Goal: Task Accomplishment & Management: Manage account settings

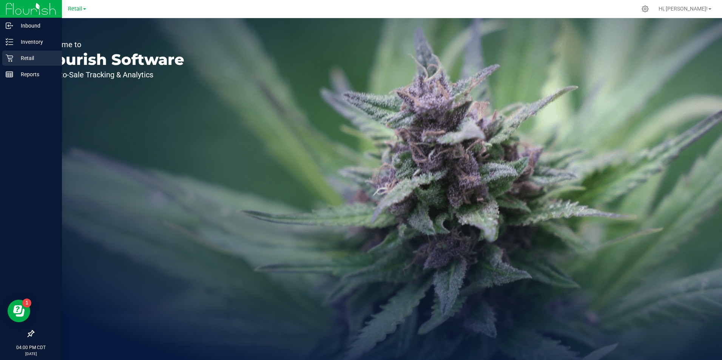
click at [28, 60] on p "Retail" at bounding box center [35, 58] width 45 height 9
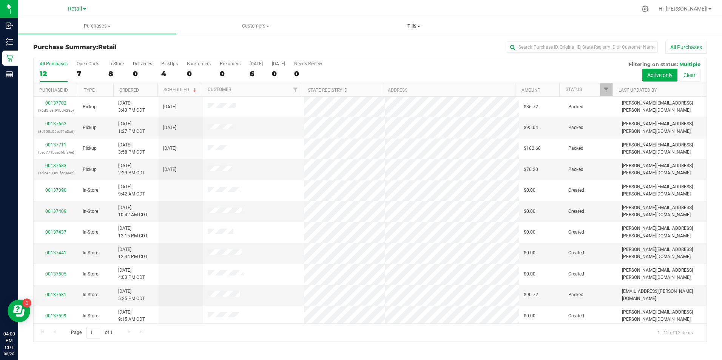
click at [416, 27] on span "Tills" at bounding box center [413, 26] width 157 height 7
click at [388, 48] on li "Manage tills" at bounding box center [414, 45] width 158 height 9
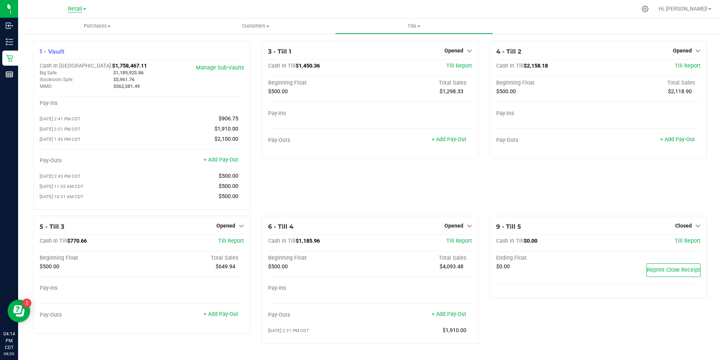
click at [80, 9] on span "Retail" at bounding box center [75, 9] width 14 height 7
click at [71, 29] on link "Manufacturing" at bounding box center [77, 27] width 110 height 10
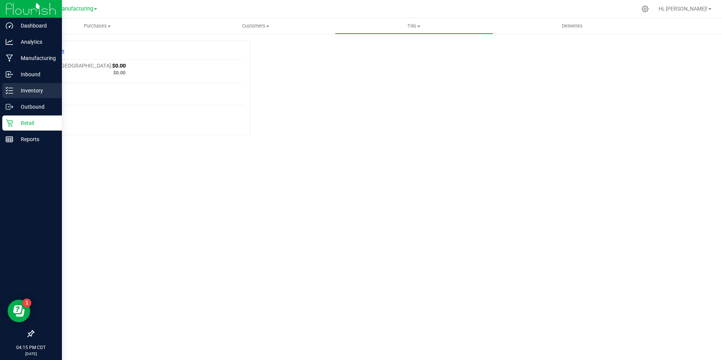
click at [7, 91] on icon at bounding box center [10, 91] width 8 height 8
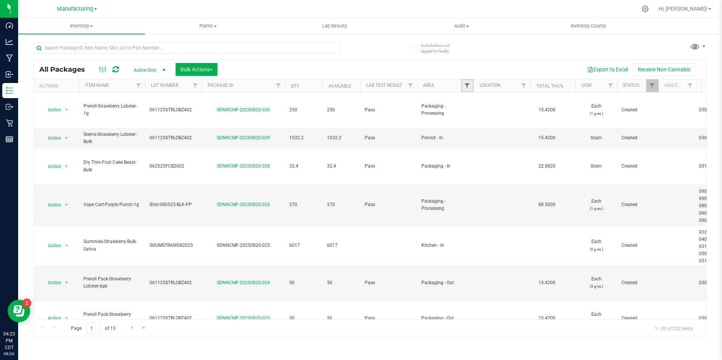
click at [465, 83] on span "Filter" at bounding box center [467, 86] width 6 height 6
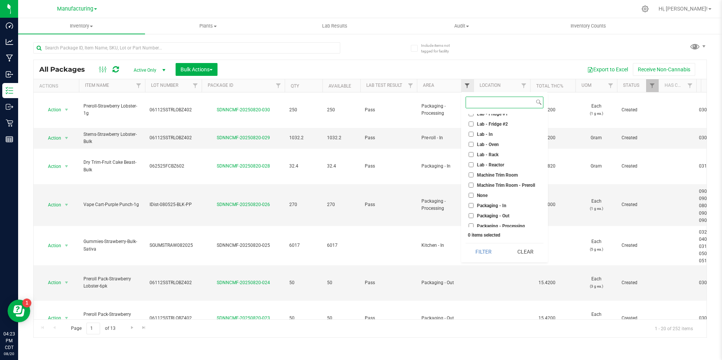
scroll to position [148, 0]
click at [468, 194] on input "Packaging - Out" at bounding box center [470, 193] width 5 height 5
checkbox input "true"
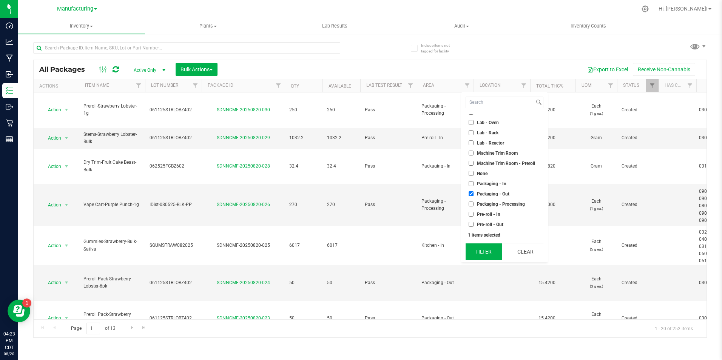
click at [486, 251] on button "Filter" at bounding box center [483, 251] width 36 height 17
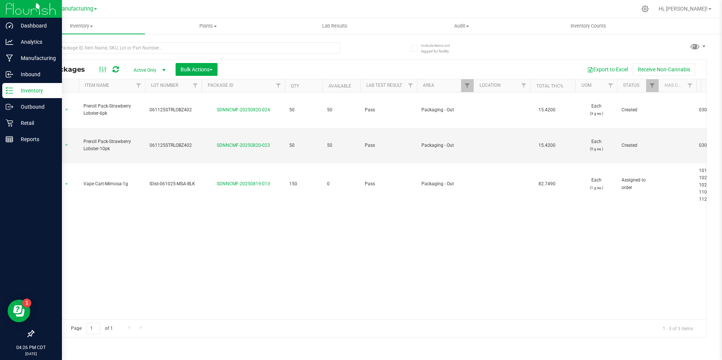
click at [13, 3] on div at bounding box center [31, 9] width 62 height 18
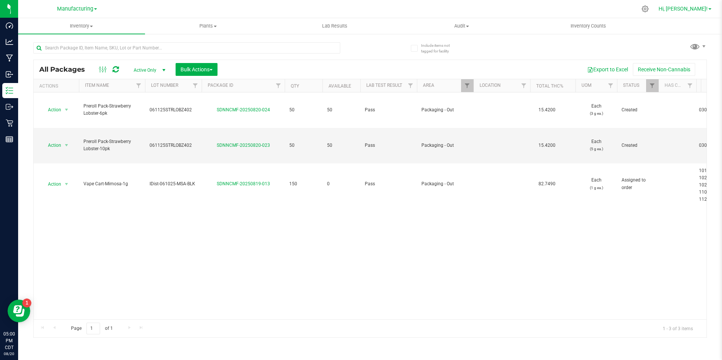
click at [695, 11] on span "Hi, [PERSON_NAME]!" at bounding box center [682, 9] width 49 height 6
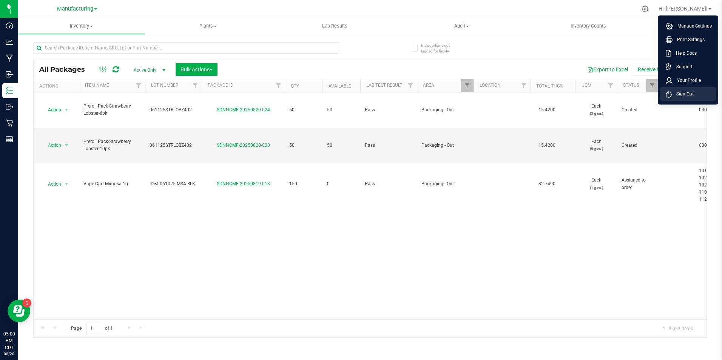
click at [688, 96] on span "Sign Out" at bounding box center [682, 94] width 22 height 8
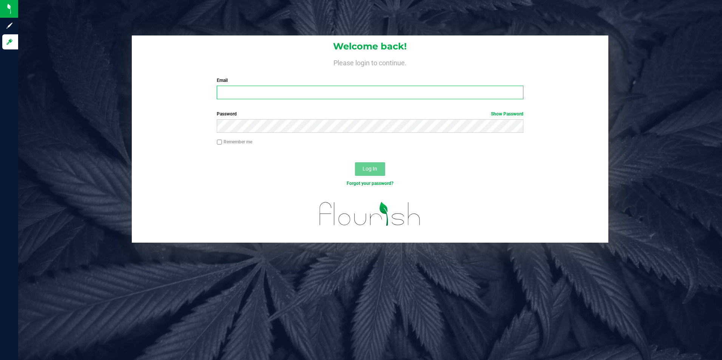
click at [284, 91] on input "Email" at bounding box center [370, 93] width 306 height 14
type input "sophia.julson@nativenationscannabis.com"
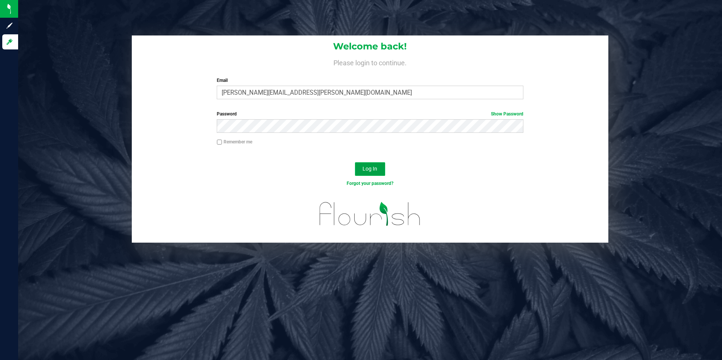
click at [366, 171] on span "Log In" at bounding box center [369, 169] width 15 height 6
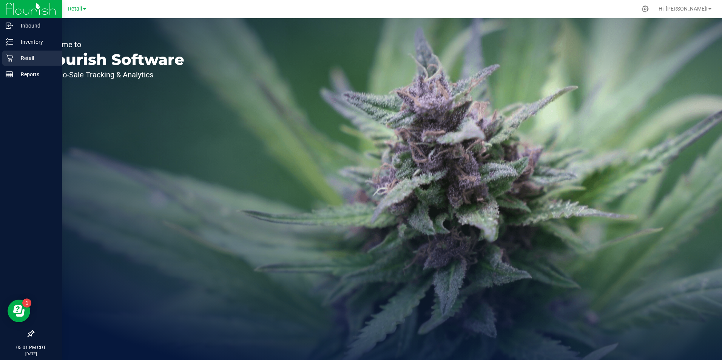
click at [7, 62] on div "Retail" at bounding box center [32, 58] width 60 height 15
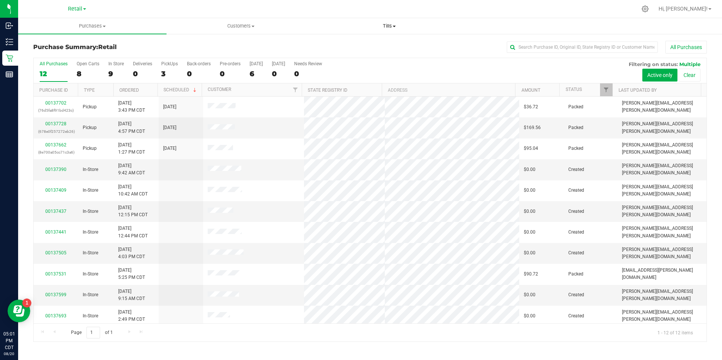
click at [389, 28] on span "Tills" at bounding box center [389, 26] width 148 height 7
click at [347, 43] on span "Manage tills" at bounding box center [340, 45] width 51 height 6
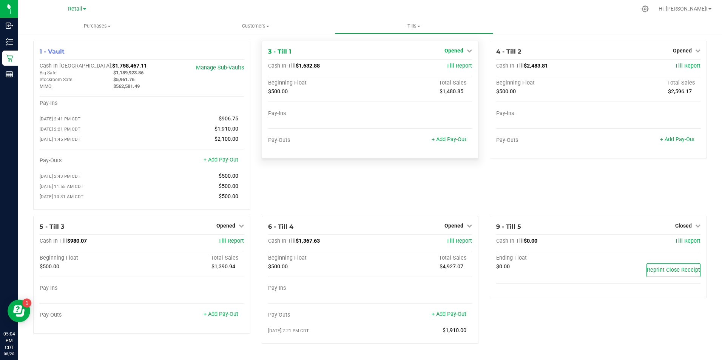
click at [466, 48] on icon at bounding box center [468, 50] width 5 height 5
click at [445, 67] on link "Close Till" at bounding box center [455, 66] width 20 height 6
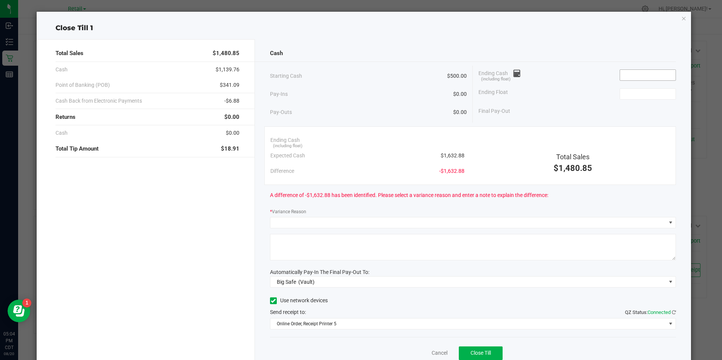
click at [635, 77] on input at bounding box center [647, 75] width 55 height 11
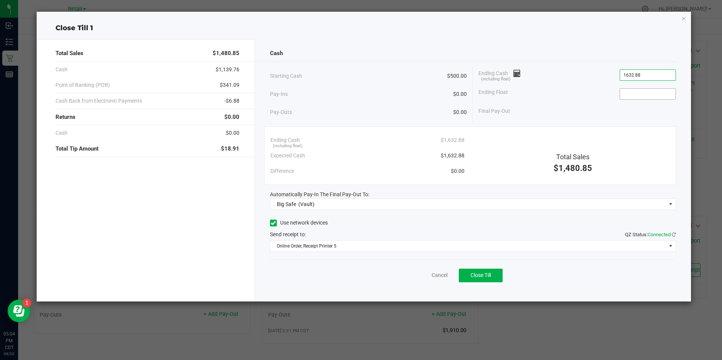
click at [636, 95] on input at bounding box center [647, 94] width 55 height 11
type input "$1,632.88"
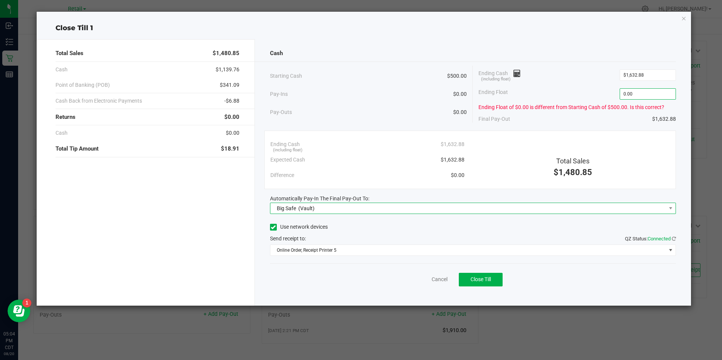
click at [367, 212] on span "Big Safe (Vault)" at bounding box center [467, 208] width 395 height 11
type input "$0.00"
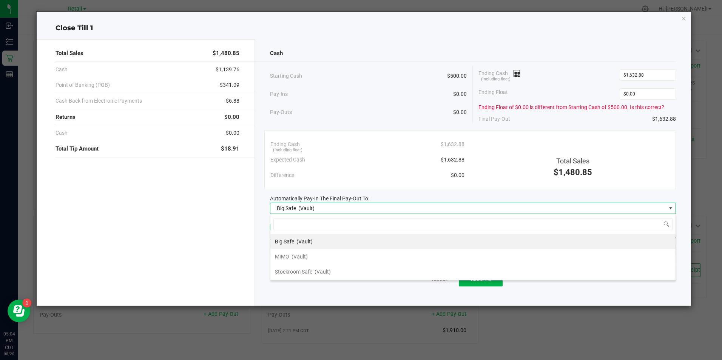
scroll to position [11, 406]
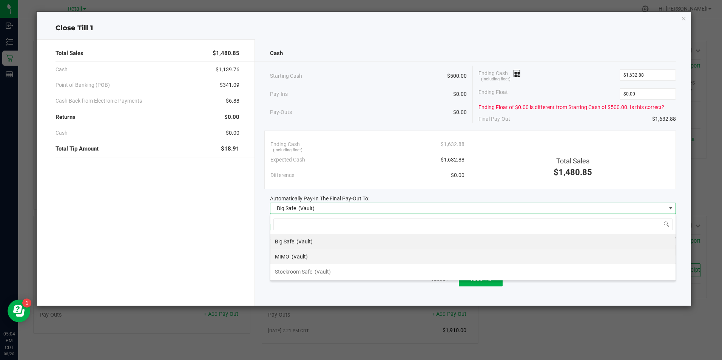
click at [301, 257] on span "(Vault)" at bounding box center [299, 257] width 16 height 6
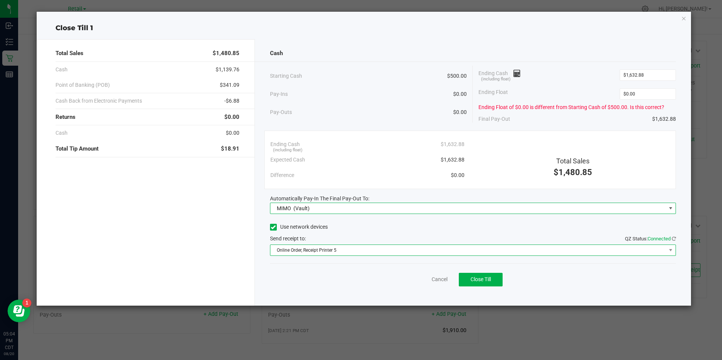
click at [393, 250] on span "Online Order, Receipt Printer 5" at bounding box center [467, 250] width 395 height 11
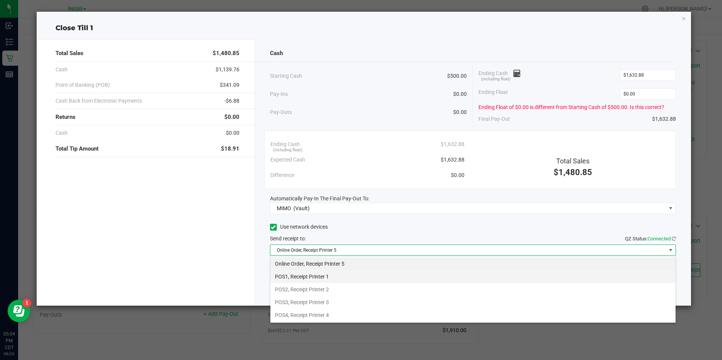
click at [326, 274] on li "POS1, Receipt Printer 1" at bounding box center [472, 276] width 405 height 13
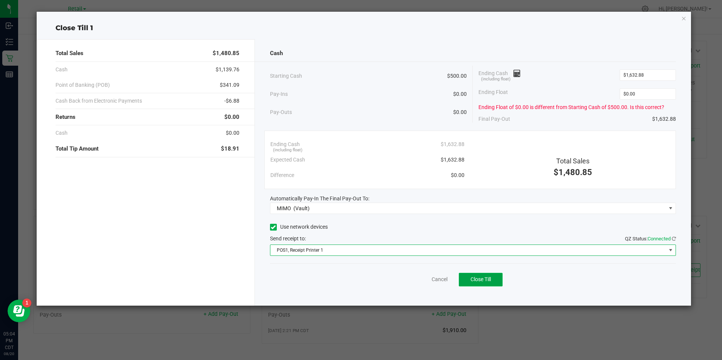
click at [476, 279] on span "Close Till" at bounding box center [480, 279] width 20 height 6
click at [417, 282] on link "Dismiss" at bounding box center [423, 279] width 18 height 8
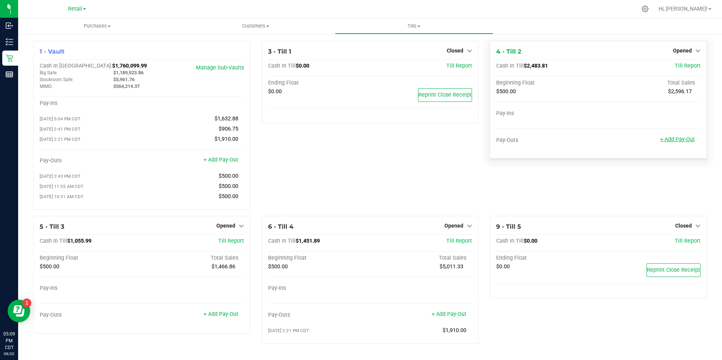
click at [676, 142] on link "+ Add Pay-Out" at bounding box center [677, 139] width 35 height 6
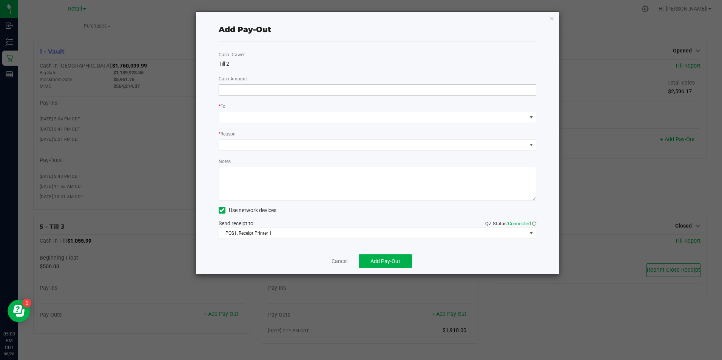
click at [275, 89] on input at bounding box center [377, 90] width 317 height 11
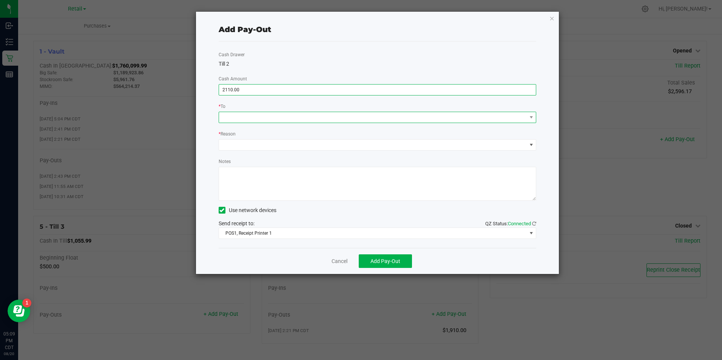
click at [279, 122] on span at bounding box center [373, 117] width 308 height 11
type input "$2,110.00"
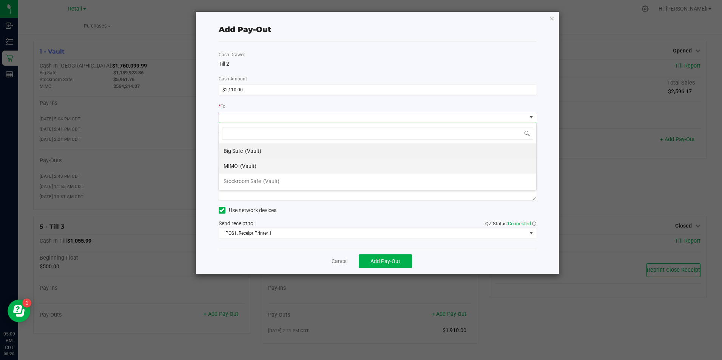
click at [253, 165] on span "(Vault)" at bounding box center [248, 166] width 16 height 6
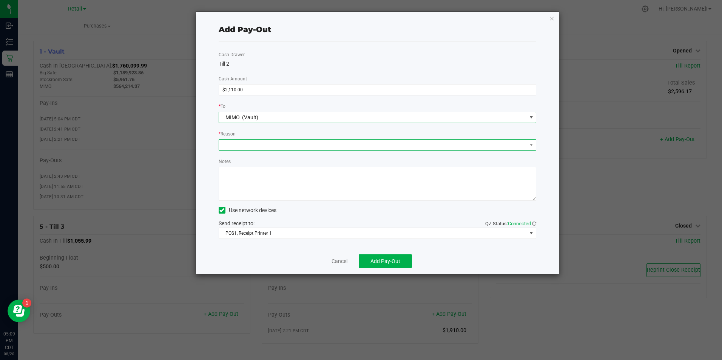
click at [332, 146] on span at bounding box center [373, 145] width 308 height 11
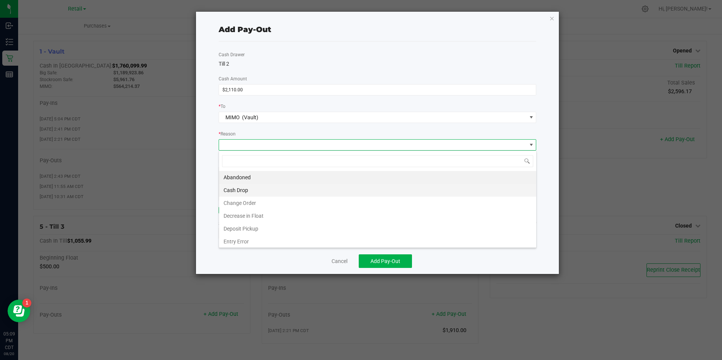
click at [248, 189] on li "Cash Drop" at bounding box center [377, 190] width 317 height 13
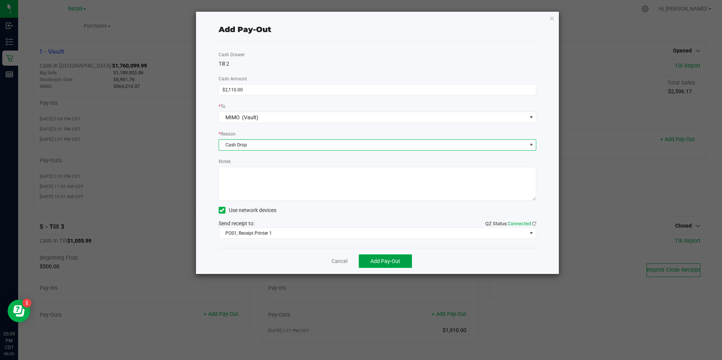
click at [386, 262] on span "Add Pay-Out" at bounding box center [385, 261] width 30 height 6
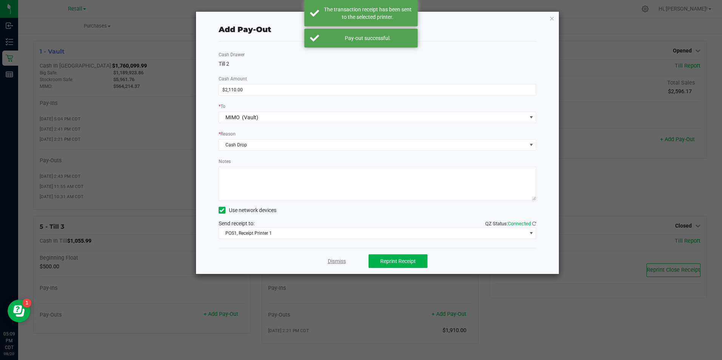
click at [343, 263] on link "Dismiss" at bounding box center [337, 261] width 18 height 8
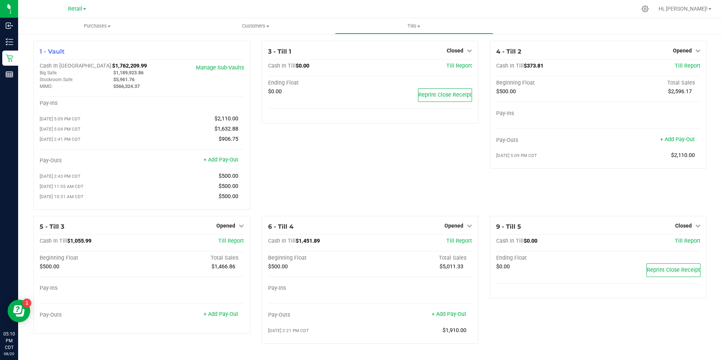
click at [698, 10] on span "Hi, [PERSON_NAME]!" at bounding box center [682, 9] width 49 height 6
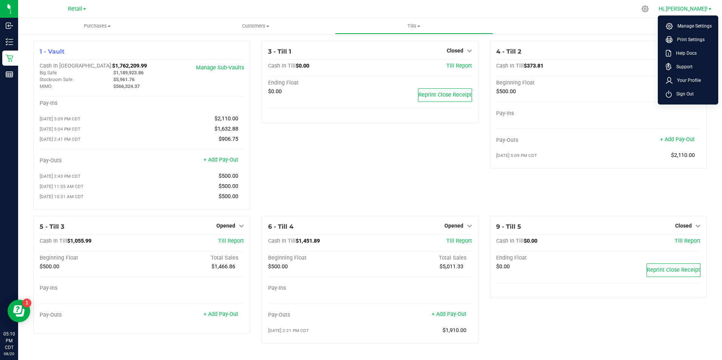
click at [678, 96] on span "Sign Out" at bounding box center [682, 94] width 22 height 8
